Goal: Information Seeking & Learning: Learn about a topic

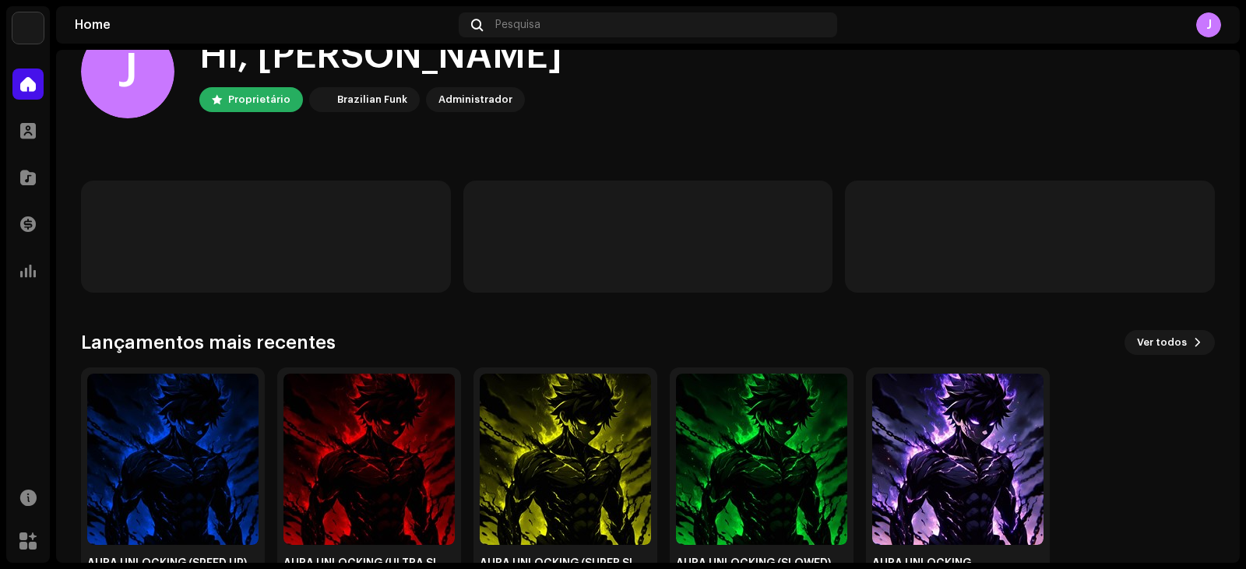
scroll to position [104, 0]
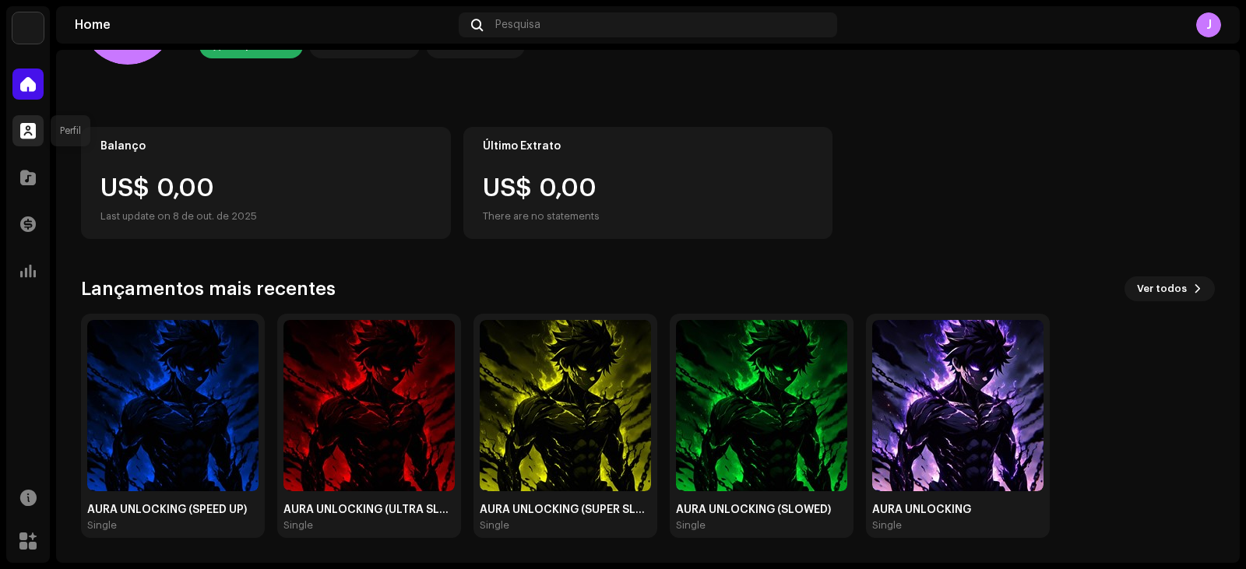
click at [24, 125] on span at bounding box center [28, 131] width 16 height 12
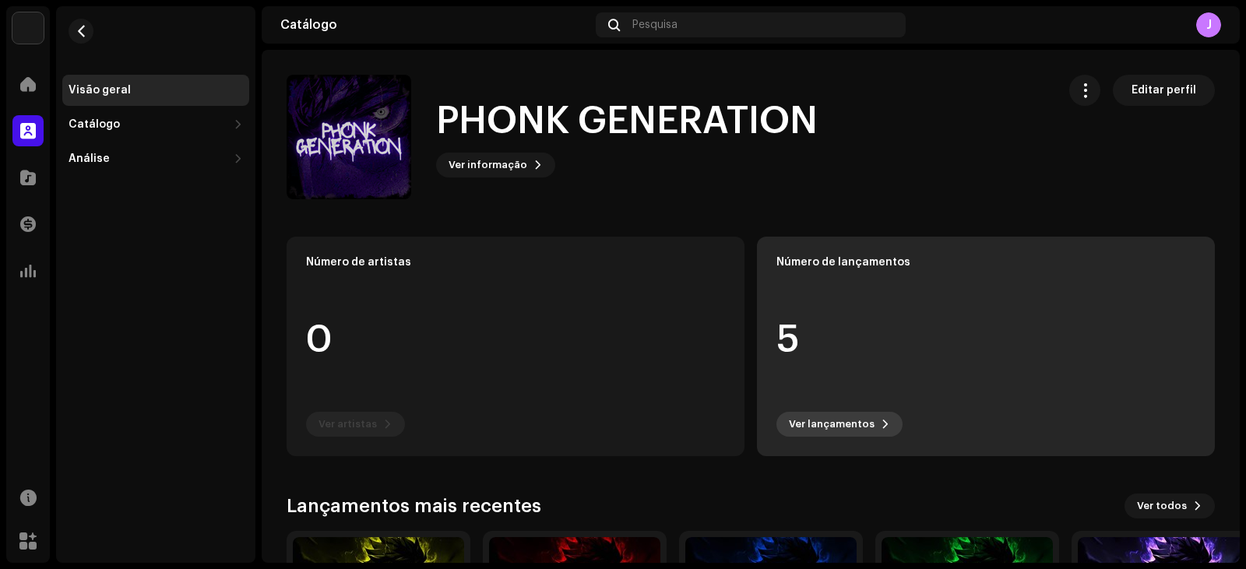
click at [881, 426] on span at bounding box center [885, 424] width 9 height 12
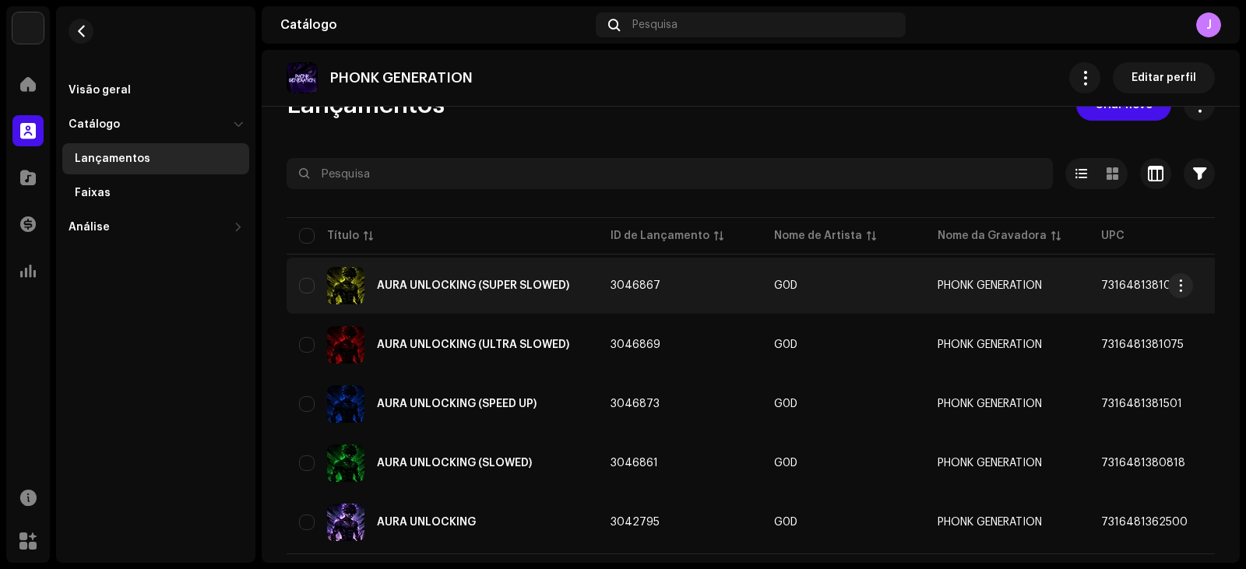
scroll to position [76, 0]
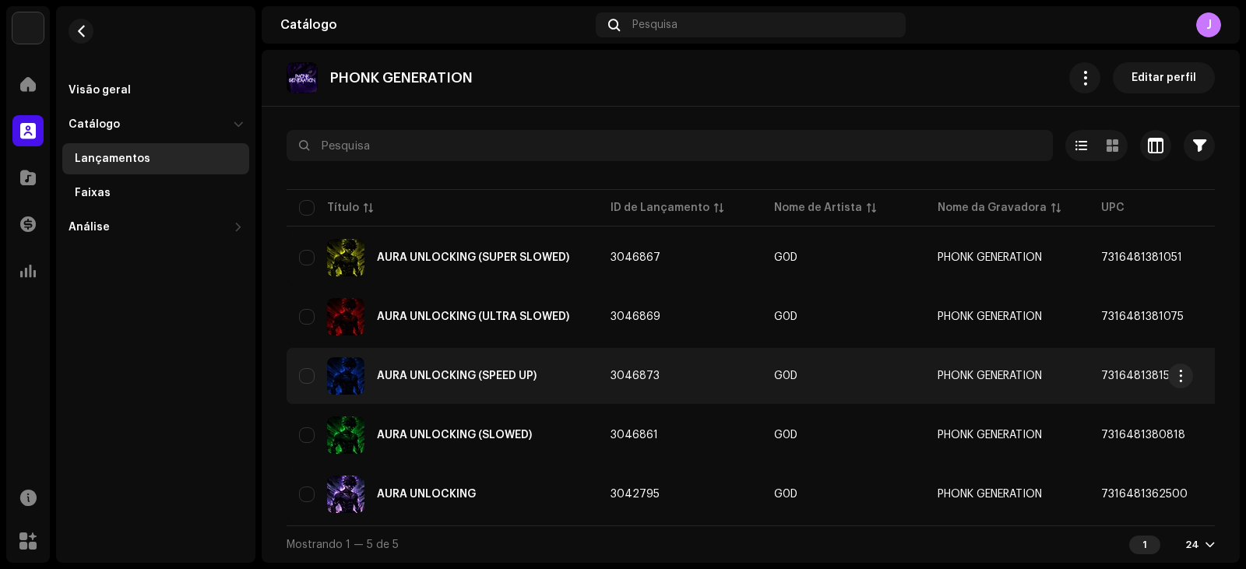
click at [493, 376] on div "AURA UNLOCKING (SPEED UP)" at bounding box center [442, 375] width 286 height 37
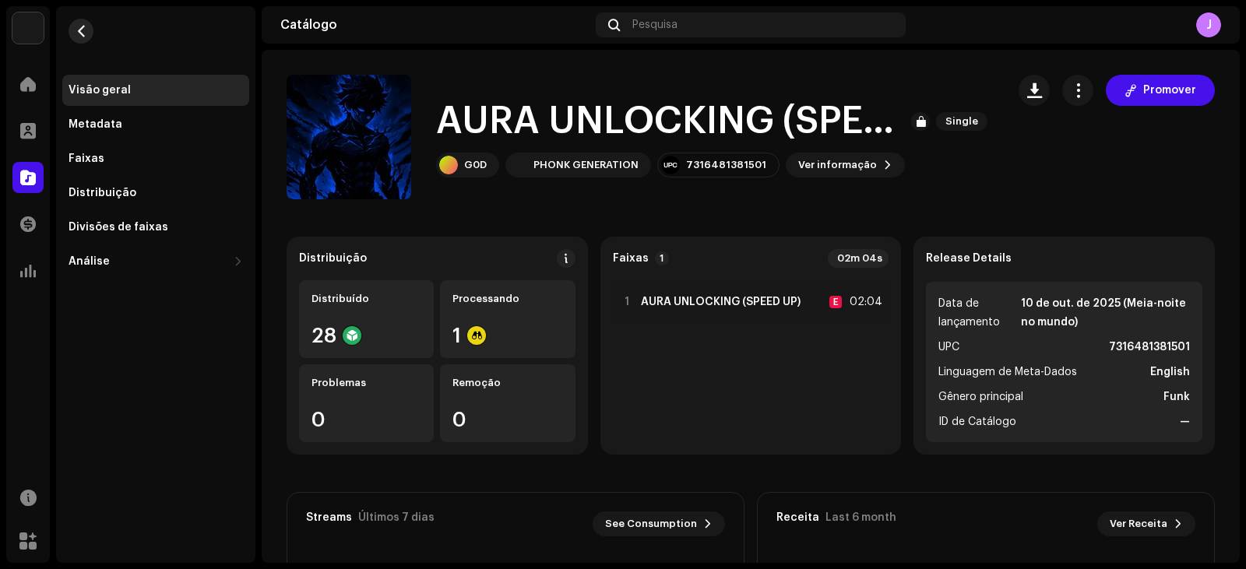
click at [80, 38] on button "button" at bounding box center [81, 31] width 25 height 25
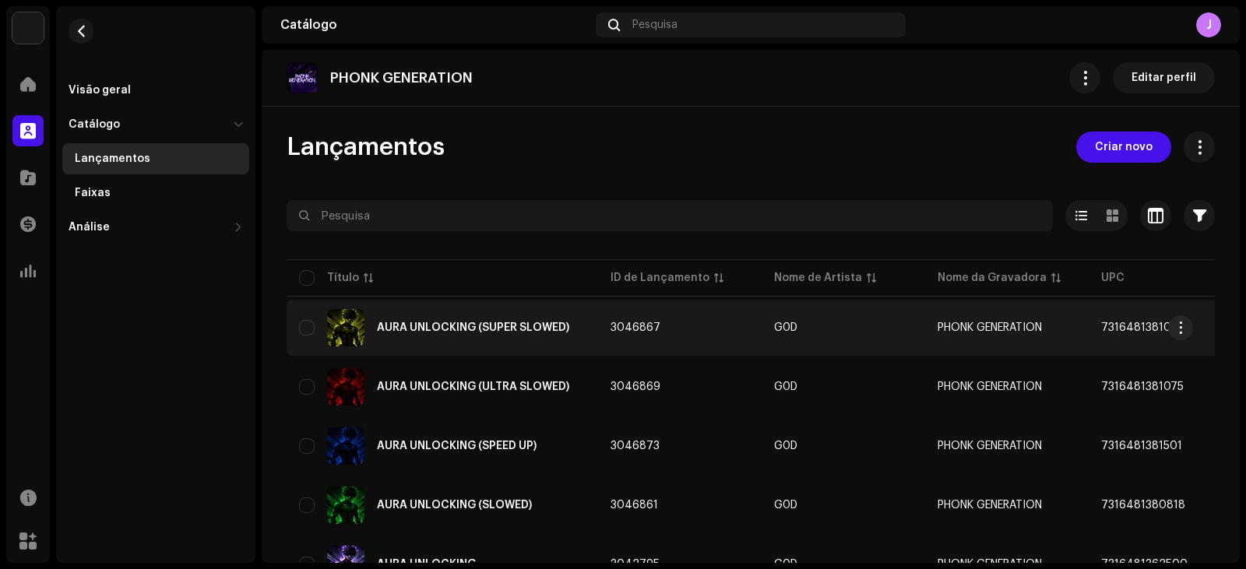
scroll to position [76, 0]
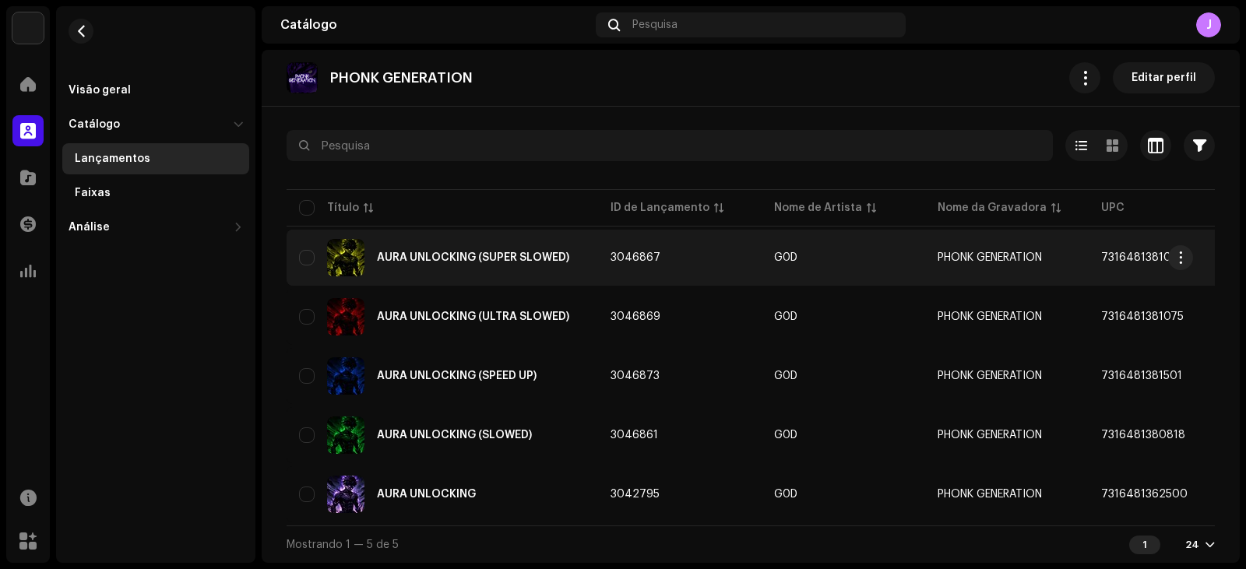
click at [553, 263] on div "AURA UNLOCKING (SUPER SLOWED)" at bounding box center [442, 257] width 286 height 37
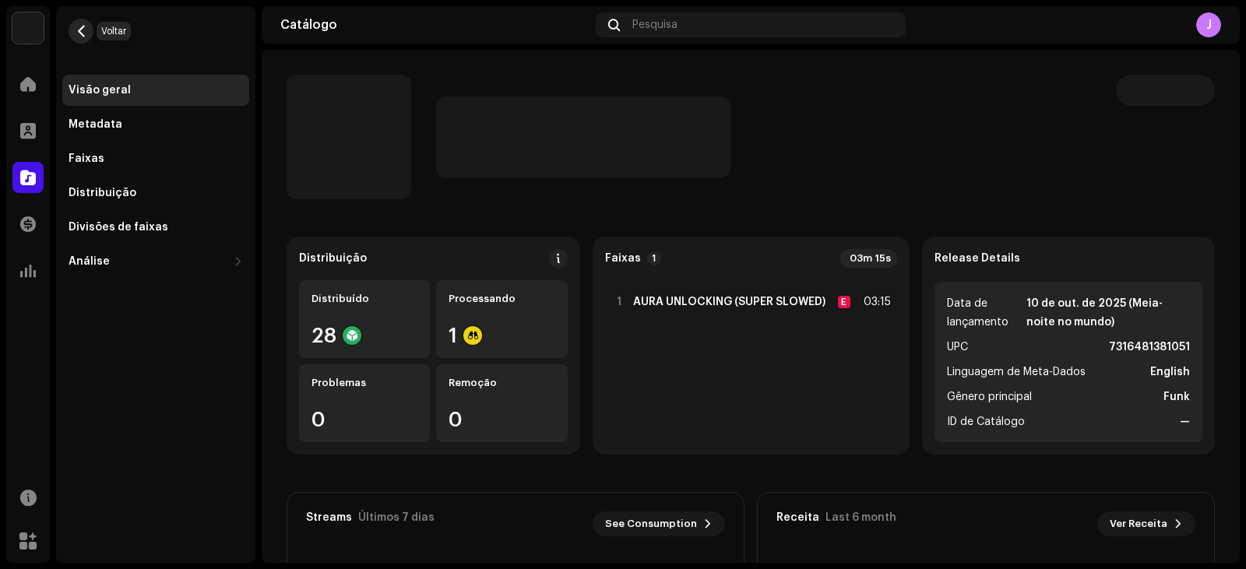
click at [82, 31] on span "button" at bounding box center [82, 31] width 12 height 12
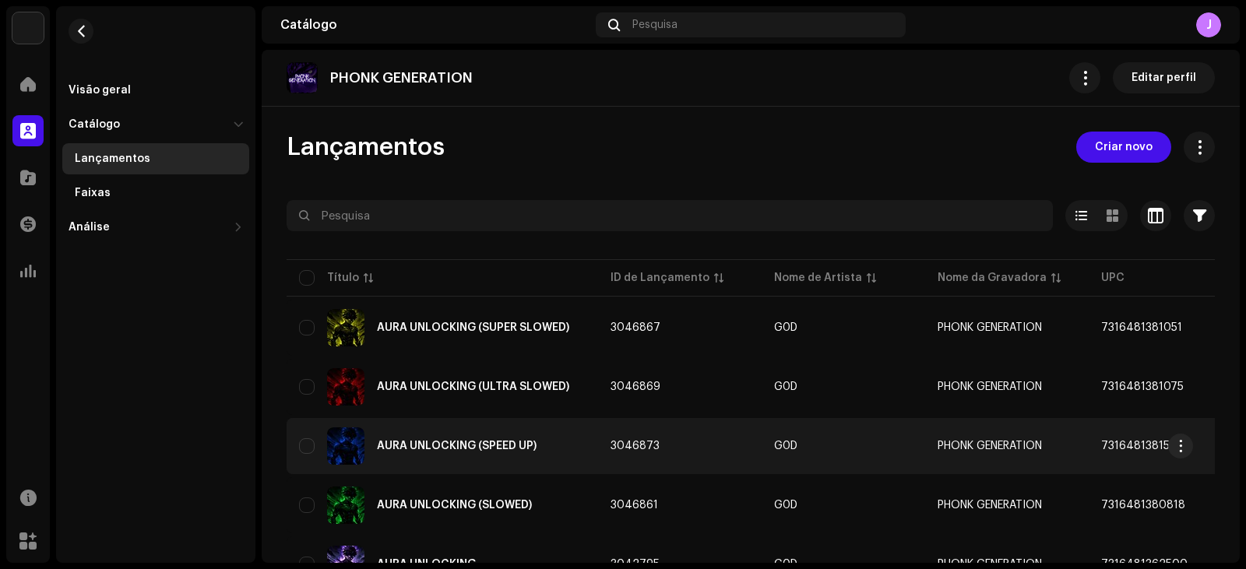
click at [473, 449] on div "AURA UNLOCKING (SPEED UP)" at bounding box center [457, 446] width 160 height 11
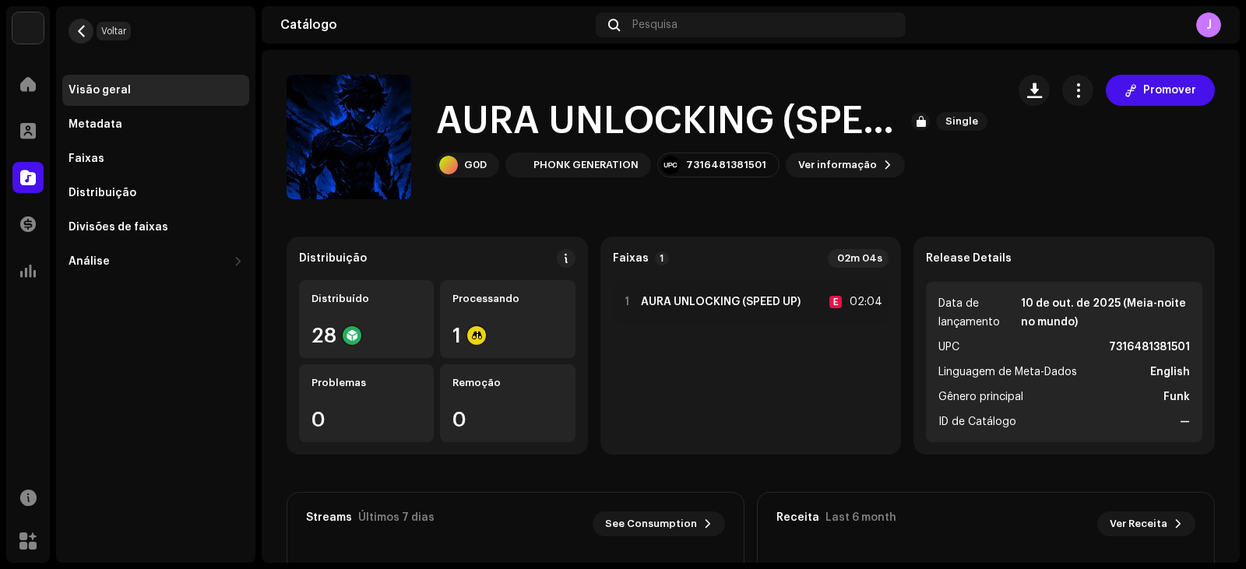
click at [78, 31] on span "button" at bounding box center [82, 31] width 12 height 12
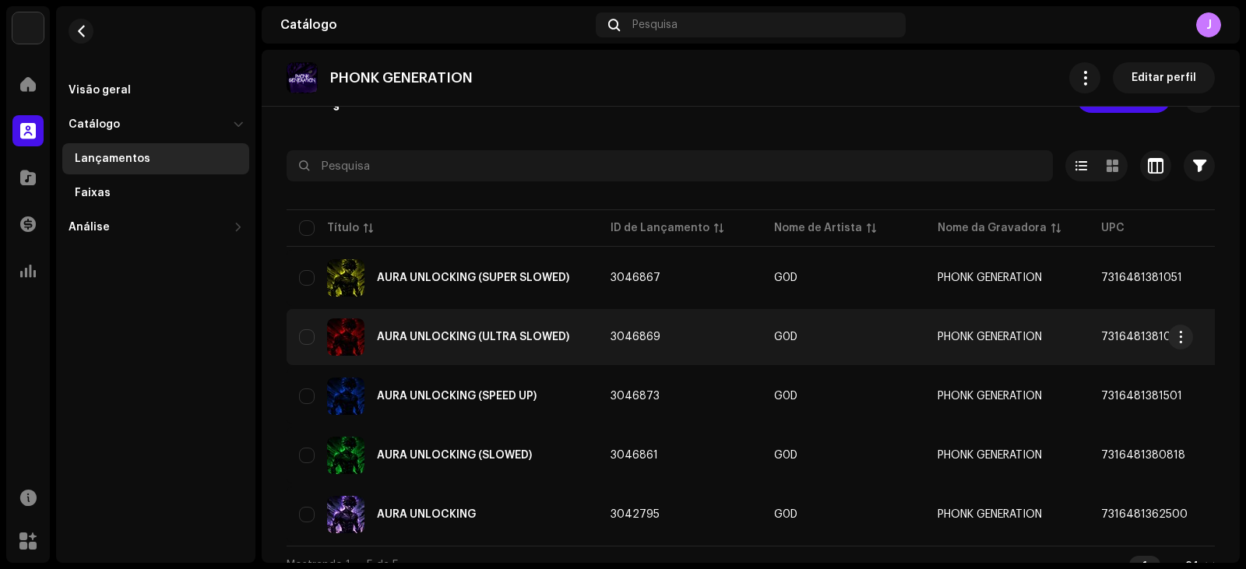
scroll to position [76, 0]
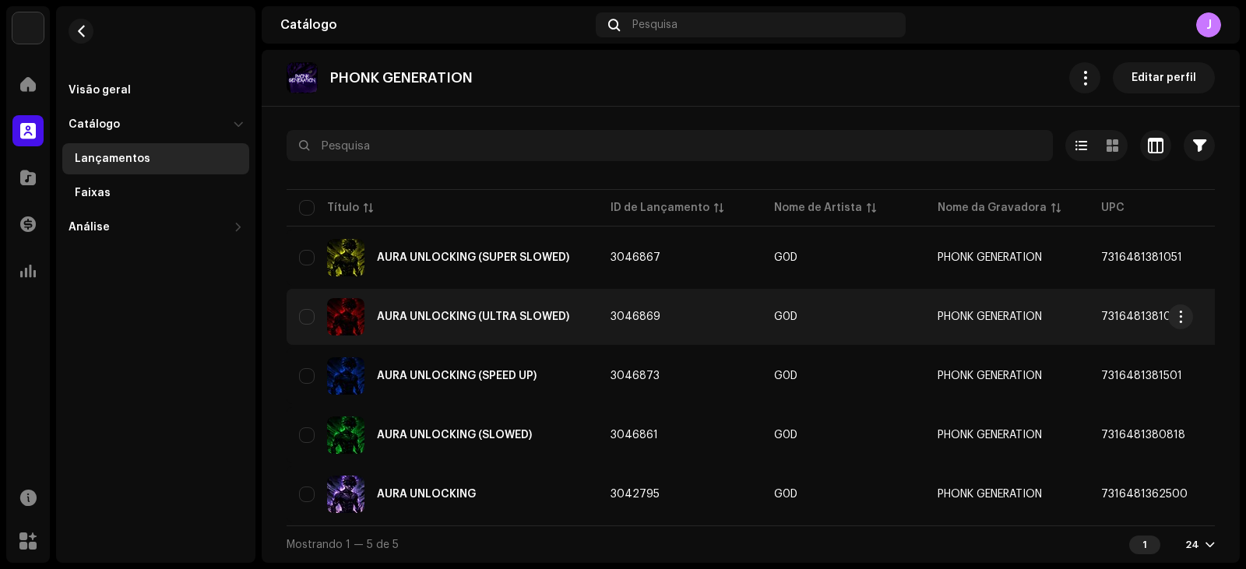
click at [502, 304] on div "AURA UNLOCKING (ULTRA SLOWED)" at bounding box center [442, 316] width 286 height 37
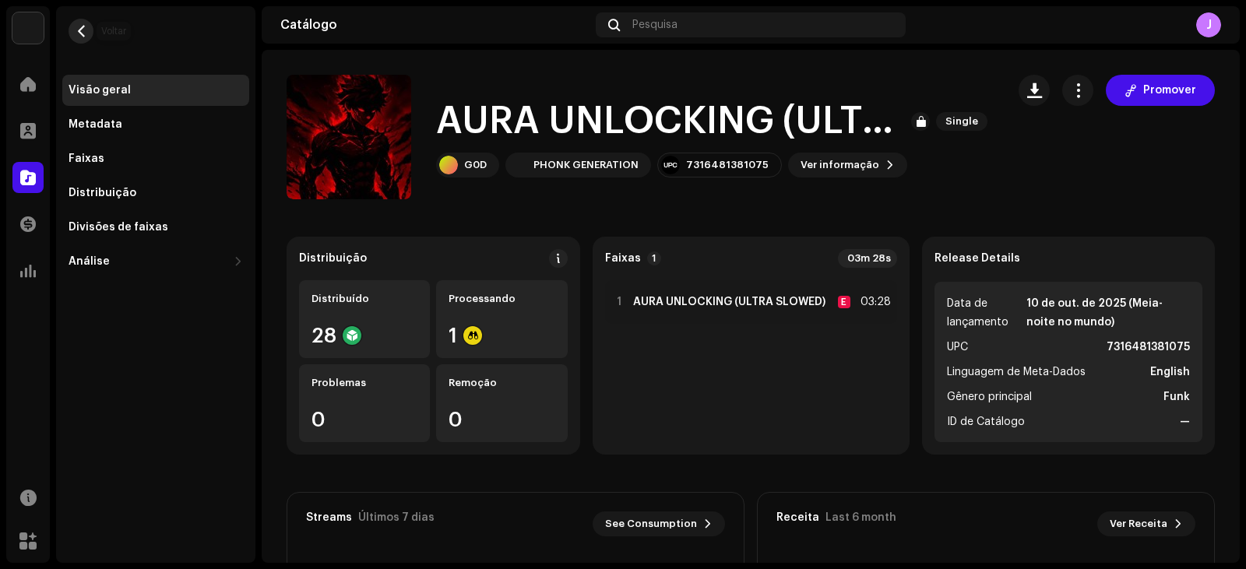
click at [90, 33] on button "button" at bounding box center [81, 31] width 25 height 25
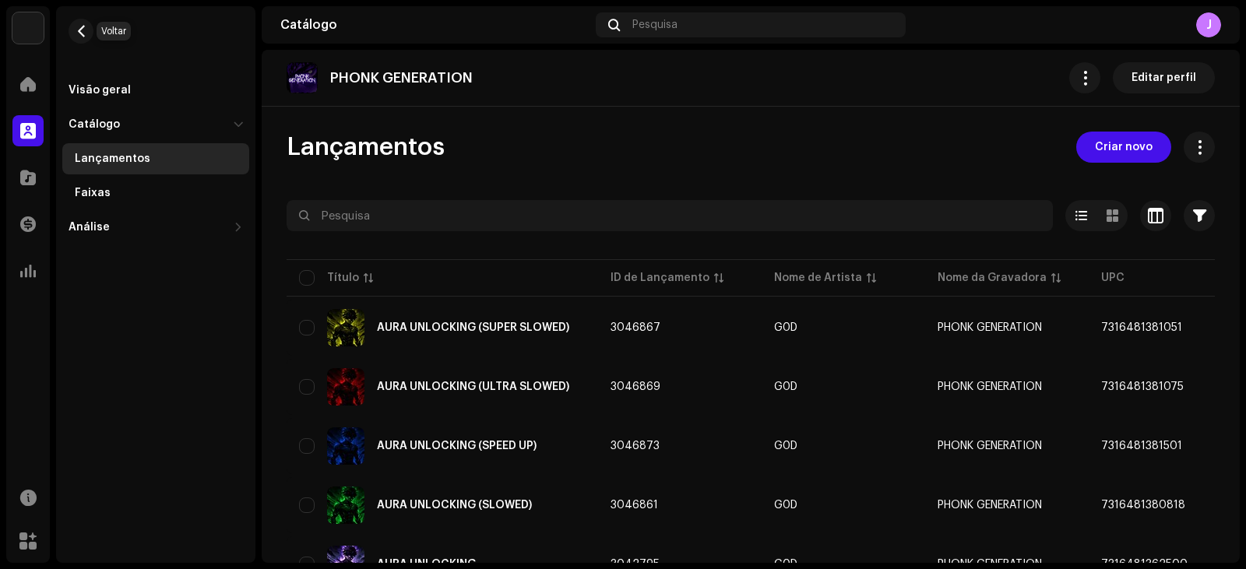
click at [90, 33] on button "button" at bounding box center [81, 31] width 25 height 25
